Goal: Task Accomplishment & Management: Manage account settings

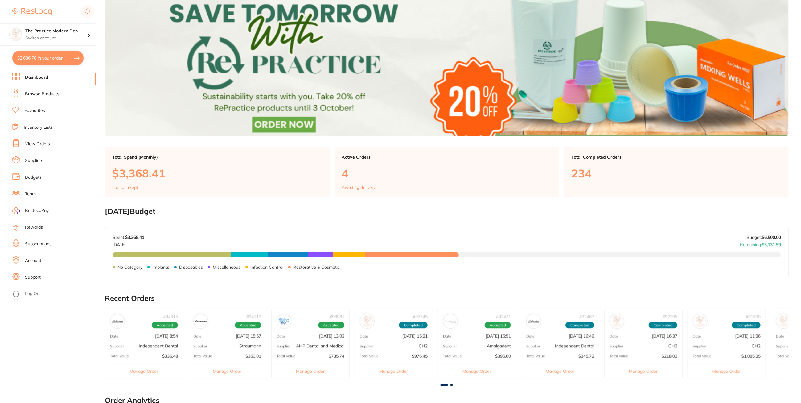
scroll to position [77, 0]
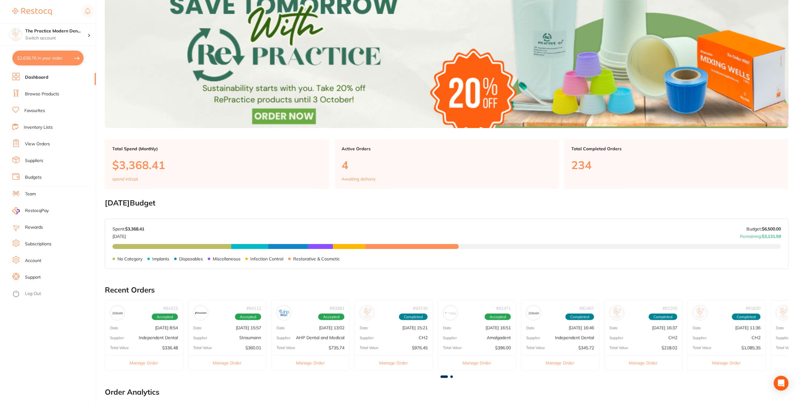
click at [31, 243] on link "Subscriptions" at bounding box center [38, 244] width 27 height 6
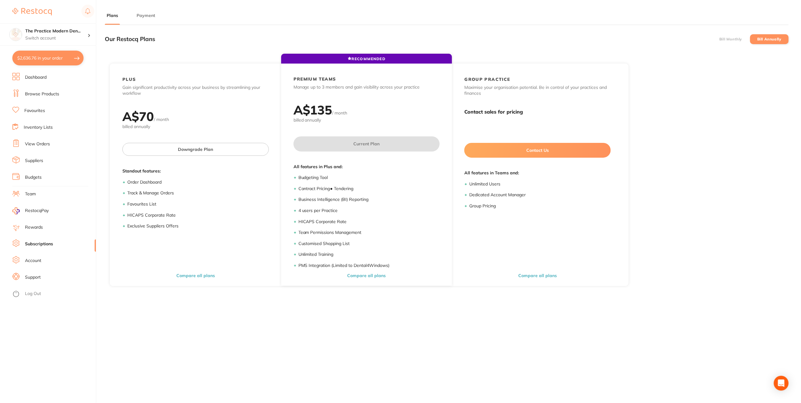
click at [39, 260] on link "Account" at bounding box center [33, 260] width 16 height 6
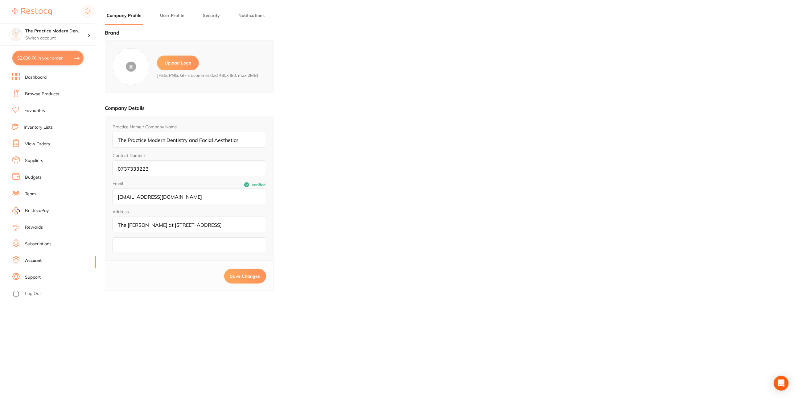
type input "[PERSON_NAME]"
type input "[EMAIL_ADDRESS][DOMAIN_NAME]"
click at [173, 14] on button "User Profile" at bounding box center [172, 16] width 28 height 6
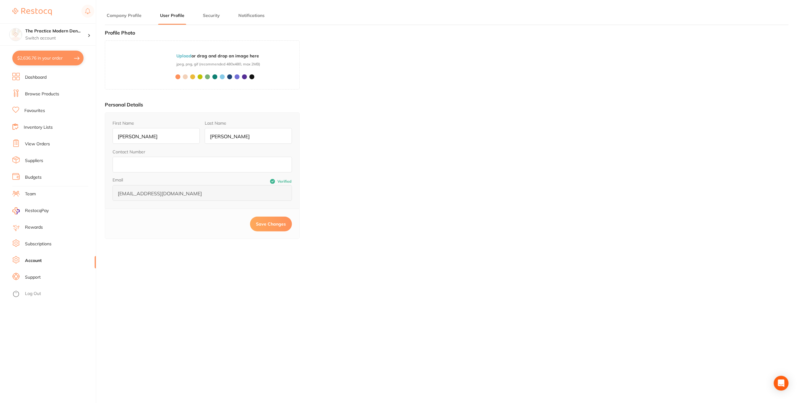
click at [210, 15] on button "Security" at bounding box center [211, 16] width 21 height 6
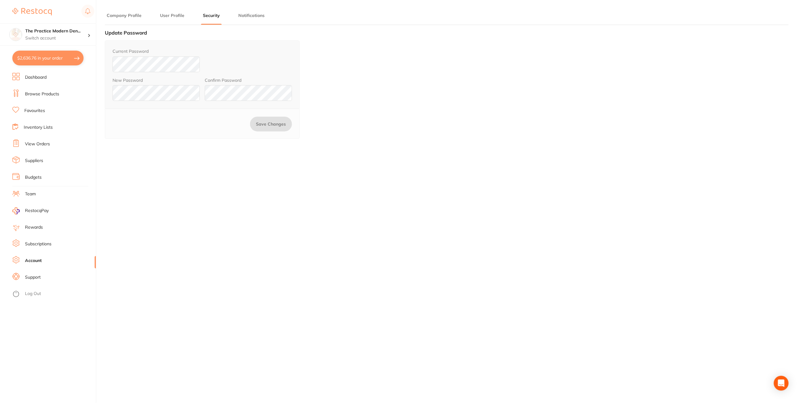
click at [252, 16] on button "Notifications" at bounding box center [252, 16] width 30 height 6
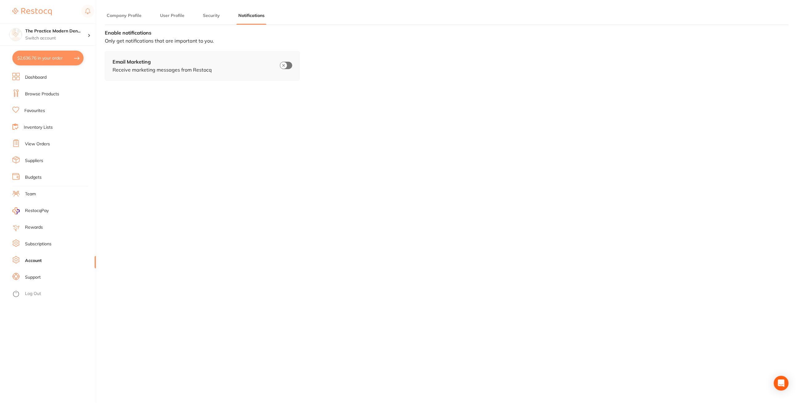
click at [49, 215] on li "RestocqPay" at bounding box center [51, 210] width 89 height 9
click at [49, 210] on li "RestocqPay" at bounding box center [51, 210] width 89 height 9
click at [30, 209] on span "RestocqPay" at bounding box center [37, 211] width 24 height 6
click at [82, 35] on p "Switch account" at bounding box center [56, 38] width 62 height 6
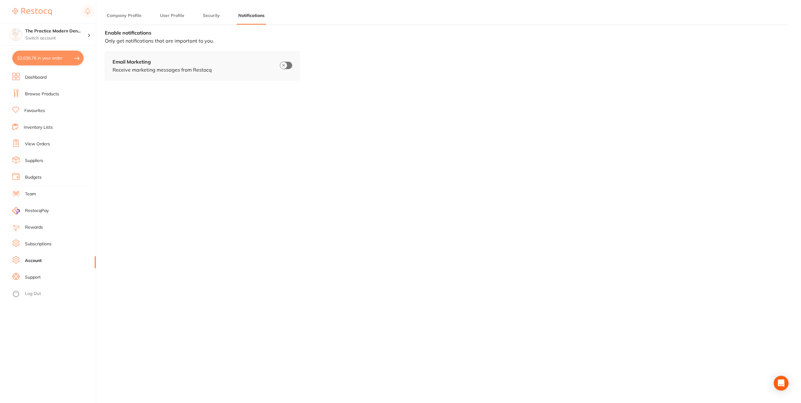
click at [36, 14] on img at bounding box center [31, 11] width 39 height 7
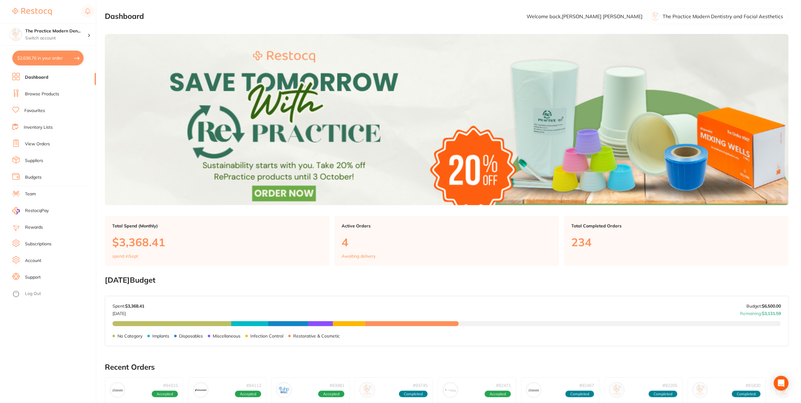
click at [713, 14] on p "The Practice Modern Dentistry and Facial Aesthetics" at bounding box center [723, 17] width 121 height 6
click at [754, 16] on p "The Practice Modern Dentistry and Facial Aesthetics" at bounding box center [723, 17] width 121 height 6
click at [674, 15] on p "The Practice Modern Dentistry and Facial Aesthetics" at bounding box center [723, 17] width 121 height 6
